Goal: Information Seeking & Learning: Learn about a topic

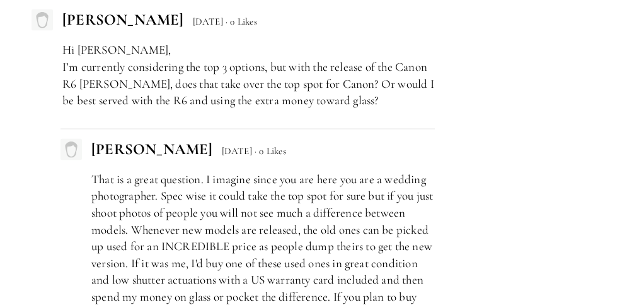
scroll to position [7021, 0]
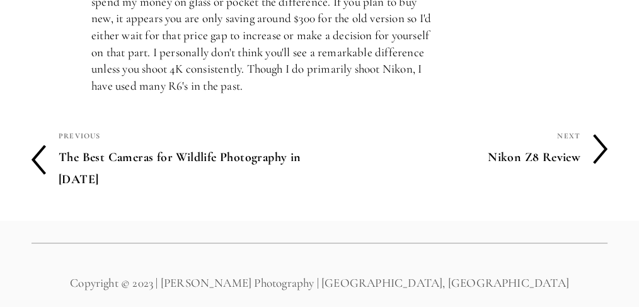
click at [569, 144] on h4 "Nikon Z8 Review" at bounding box center [450, 157] width 261 height 26
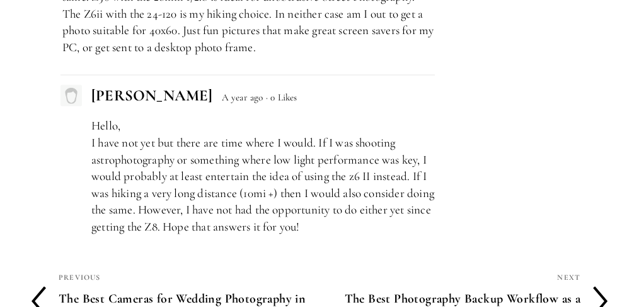
scroll to position [6113, 0]
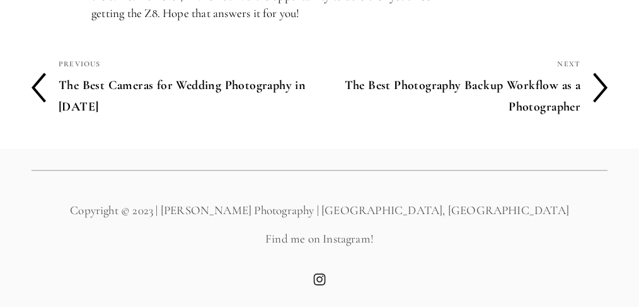
click at [400, 84] on h4 "The Best Photography Backup Workflow as a Photographer" at bounding box center [450, 96] width 261 height 48
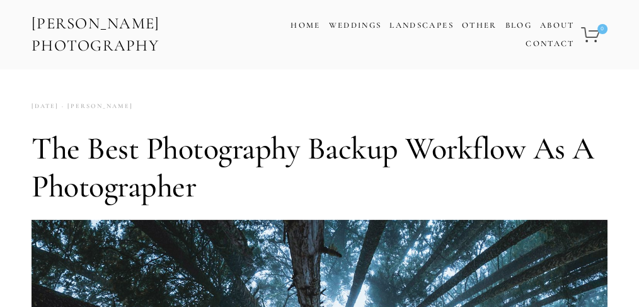
click at [67, 25] on link "[PERSON_NAME] Photography" at bounding box center [149, 34] width 238 height 50
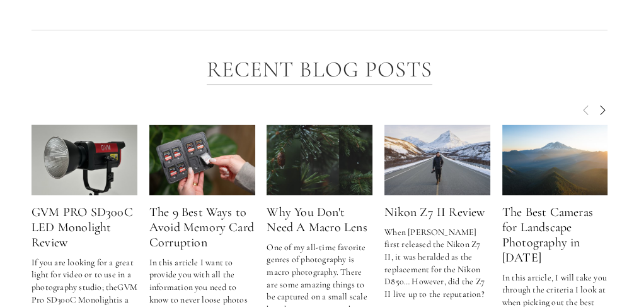
scroll to position [1724, 0]
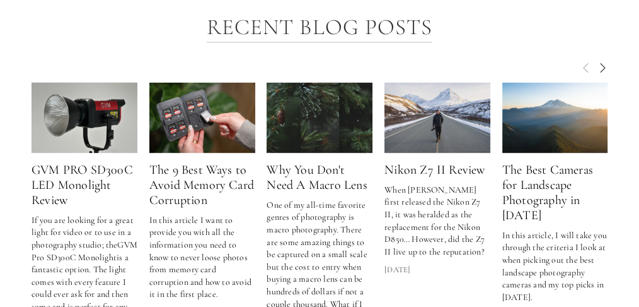
click at [310, 122] on img at bounding box center [320, 117] width 113 height 71
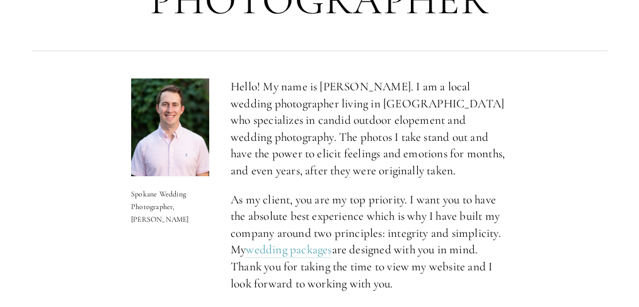
scroll to position [798, 0]
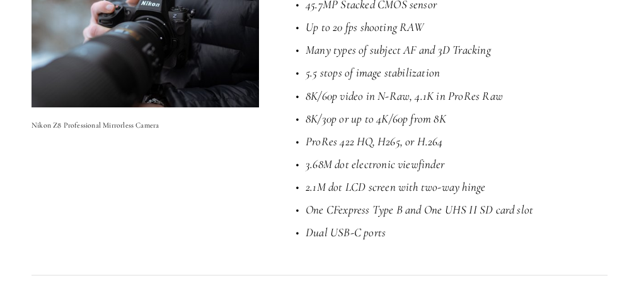
scroll to position [780, 0]
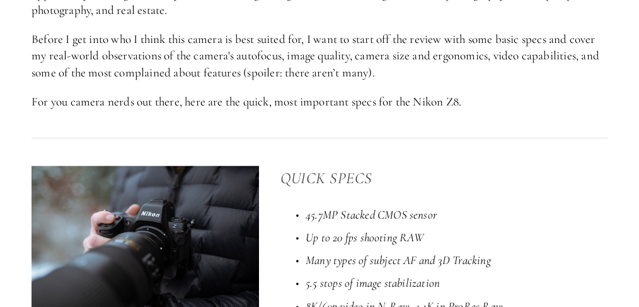
scroll to position [4507, 0]
